Goal: Task Accomplishment & Management: Use online tool/utility

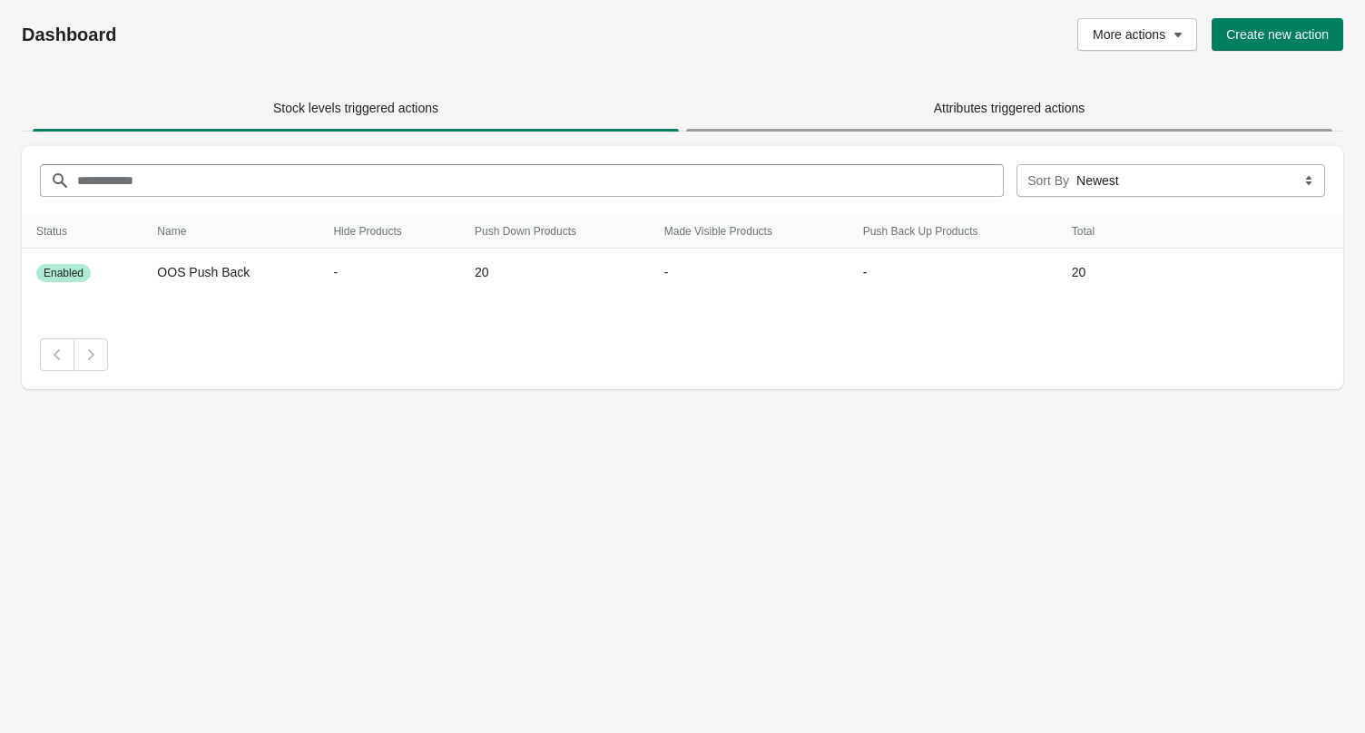
click at [828, 123] on span "Attributes triggered actions" at bounding box center [1009, 108] width 646 height 33
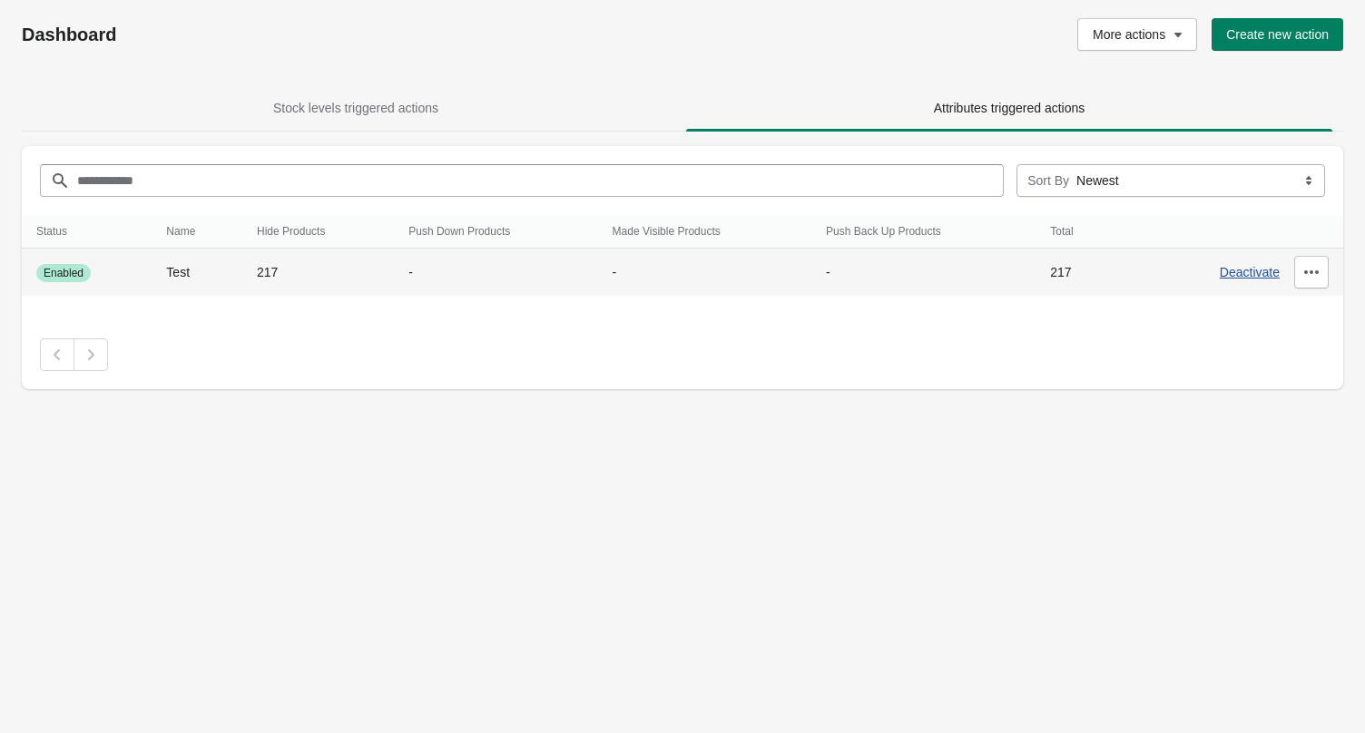
click at [1241, 279] on span "Deactivate" at bounding box center [1250, 272] width 60 height 15
click at [1310, 266] on icon "button" at bounding box center [1311, 272] width 18 height 18
click at [1290, 424] on span "Delete" at bounding box center [1300, 431] width 82 height 18
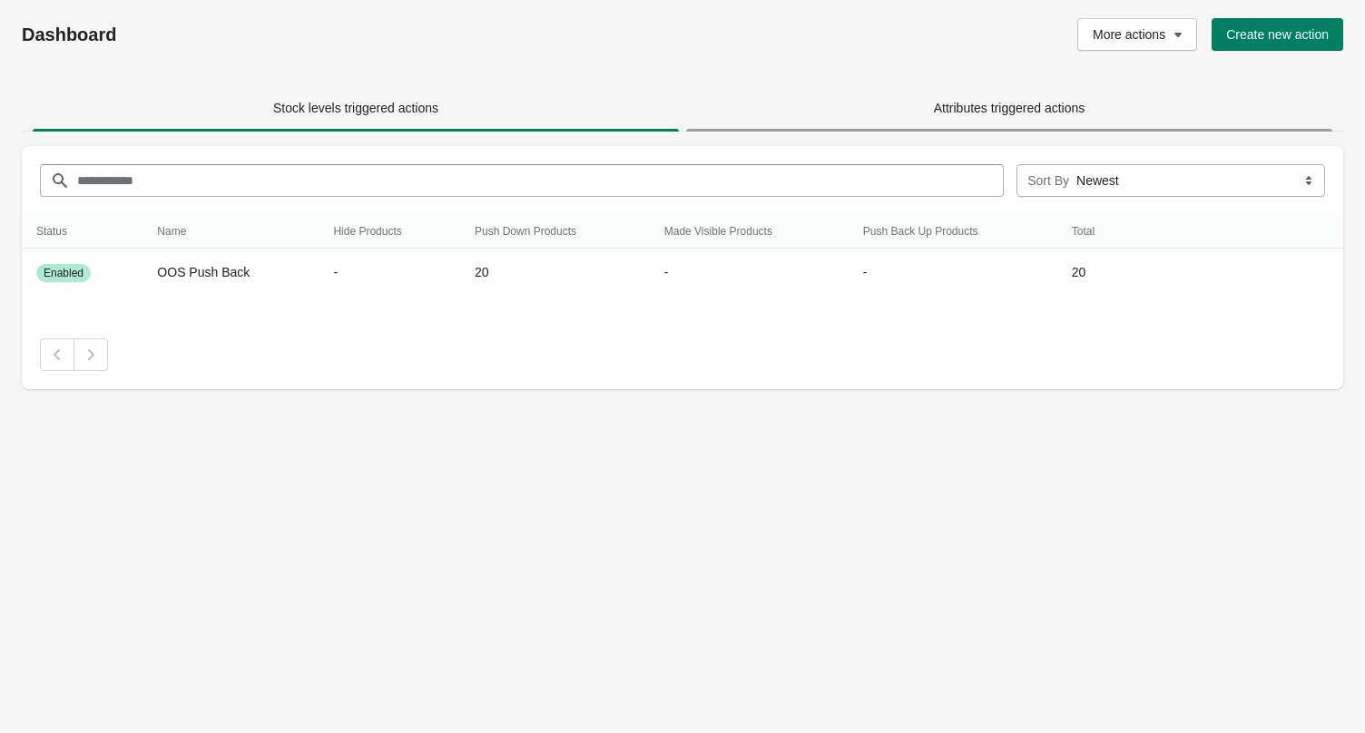
click at [825, 110] on span "Attributes triggered actions" at bounding box center [1009, 108] width 646 height 33
click at [1176, 34] on icon "button" at bounding box center [1178, 34] width 18 height 18
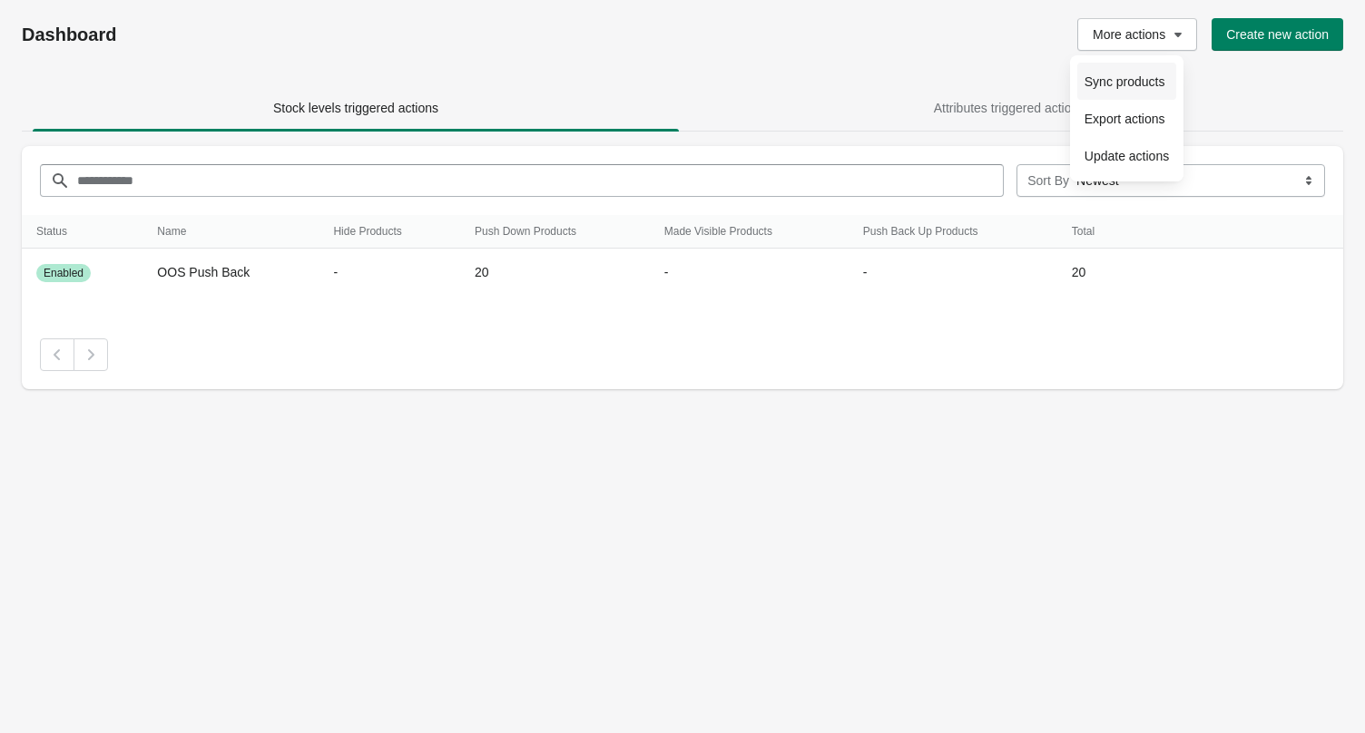
click at [1127, 84] on span "Sync products" at bounding box center [1126, 82] width 84 height 18
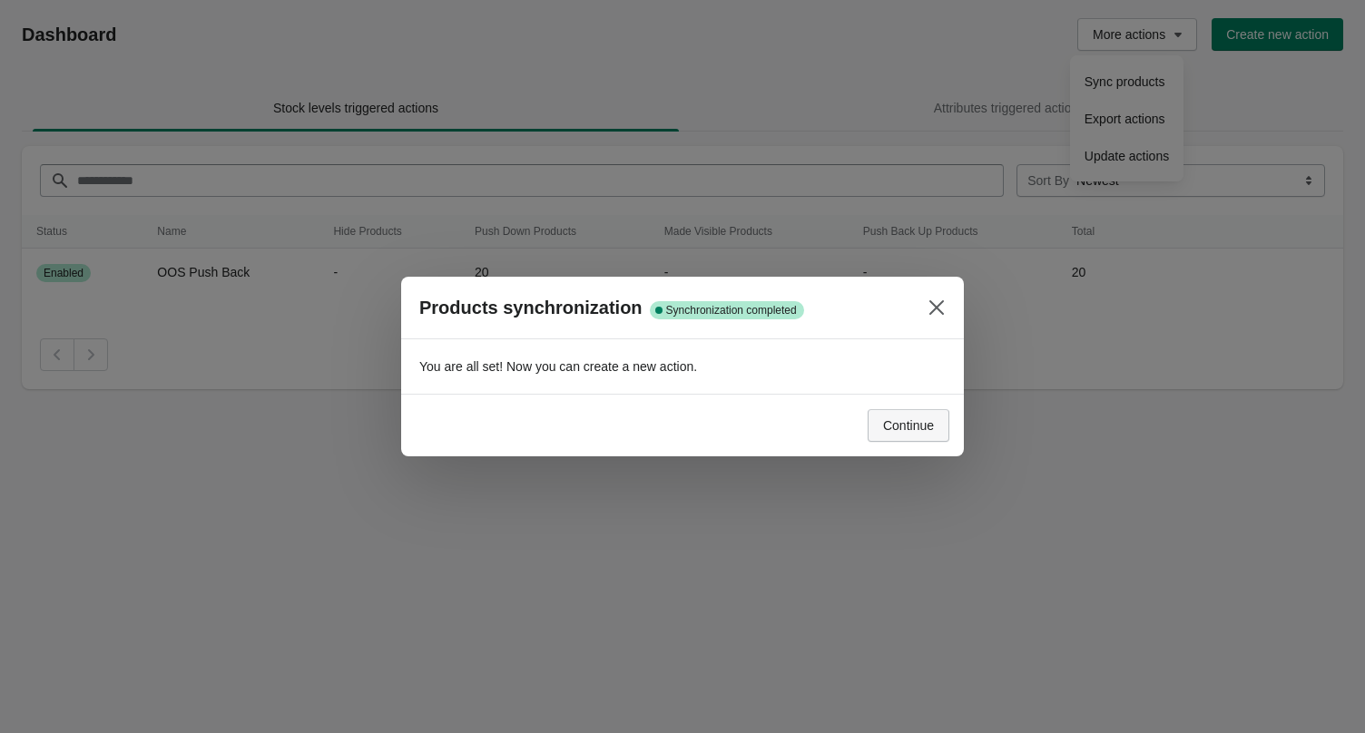
click at [908, 434] on button "Continue" at bounding box center [909, 425] width 82 height 33
